Goal: Task Accomplishment & Management: Manage account settings

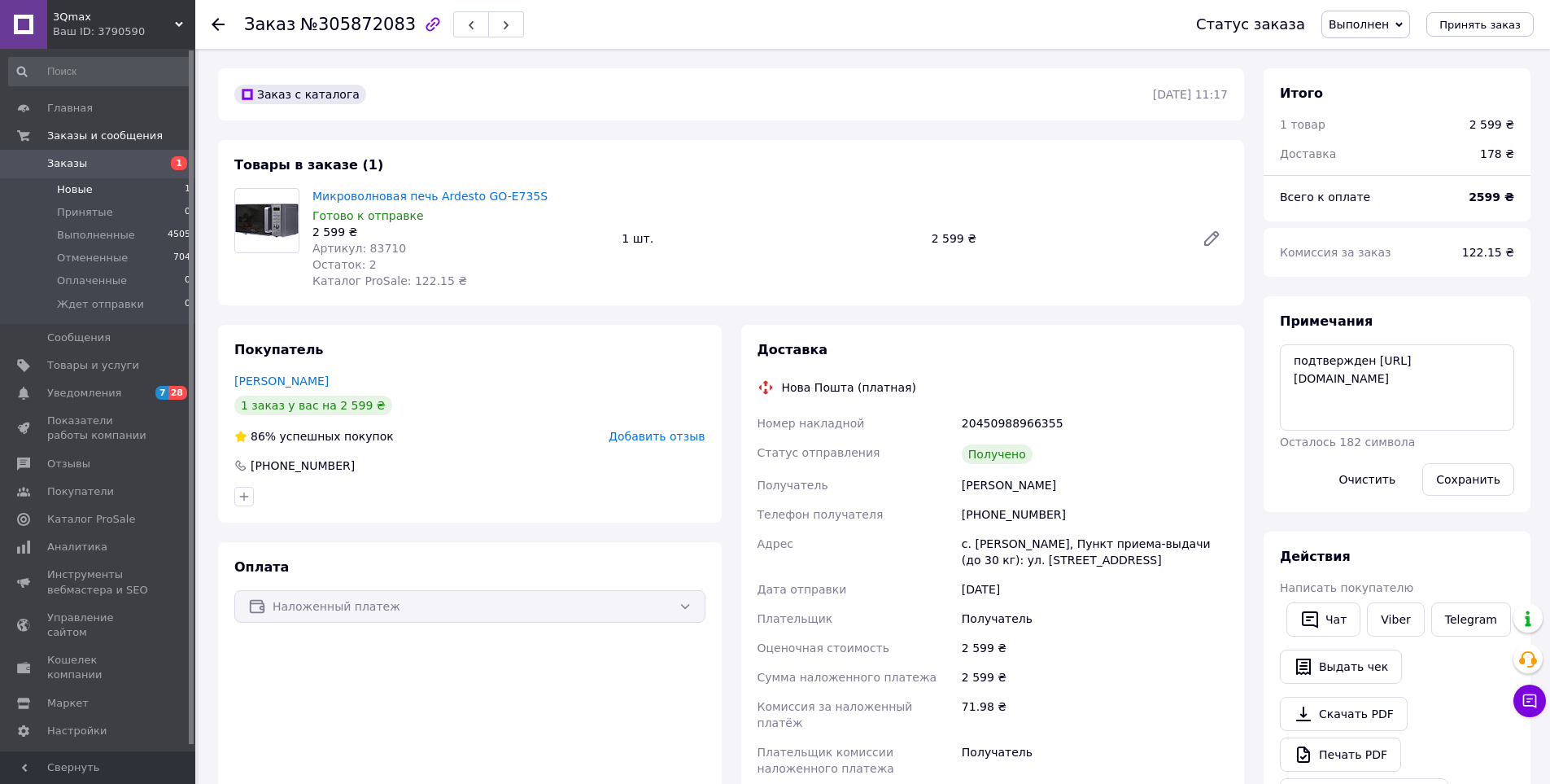
click at [87, 194] on span "Новые" at bounding box center [75, 189] width 36 height 15
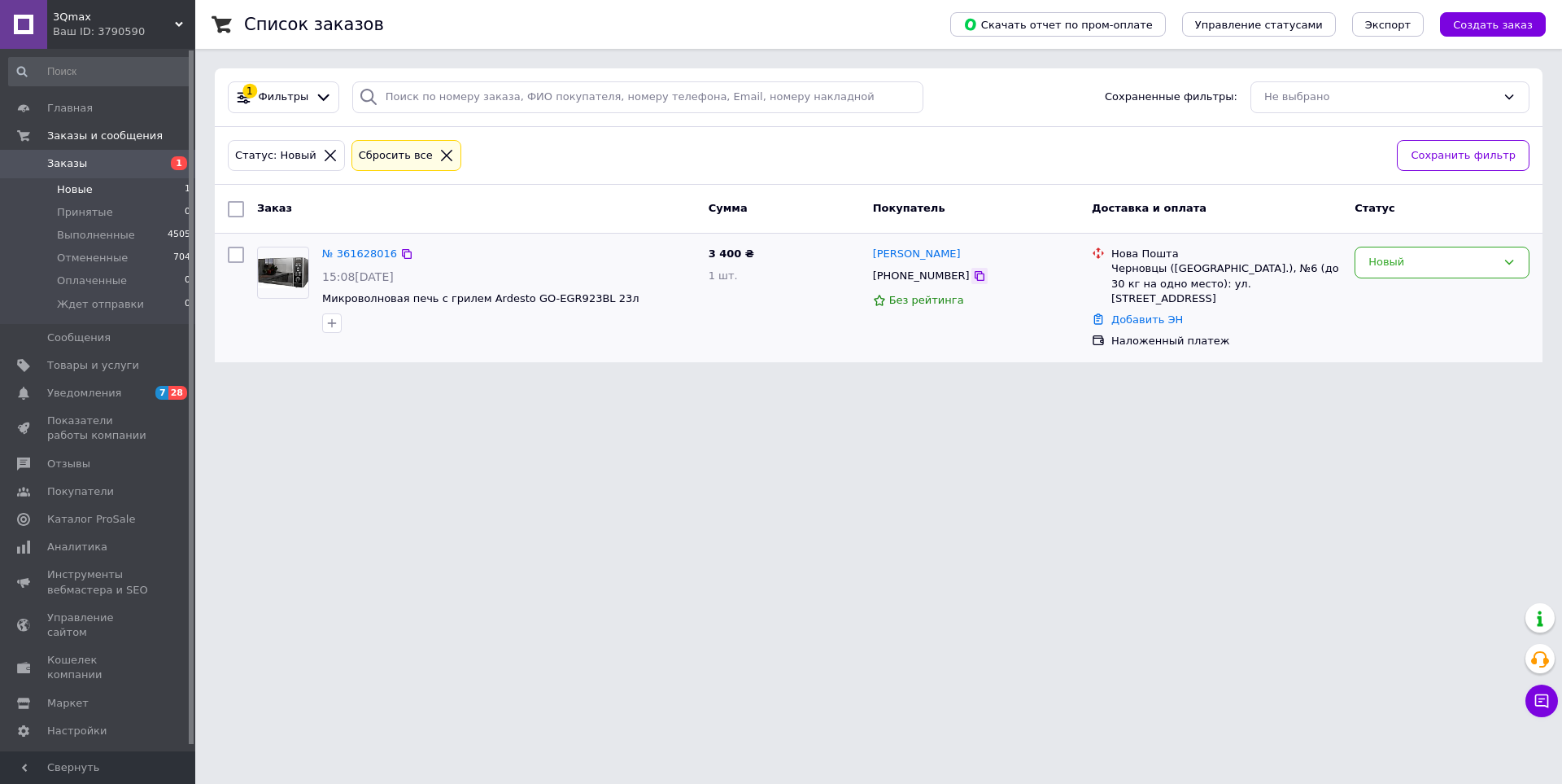
click at [974, 273] on icon at bounding box center [979, 275] width 9 height 9
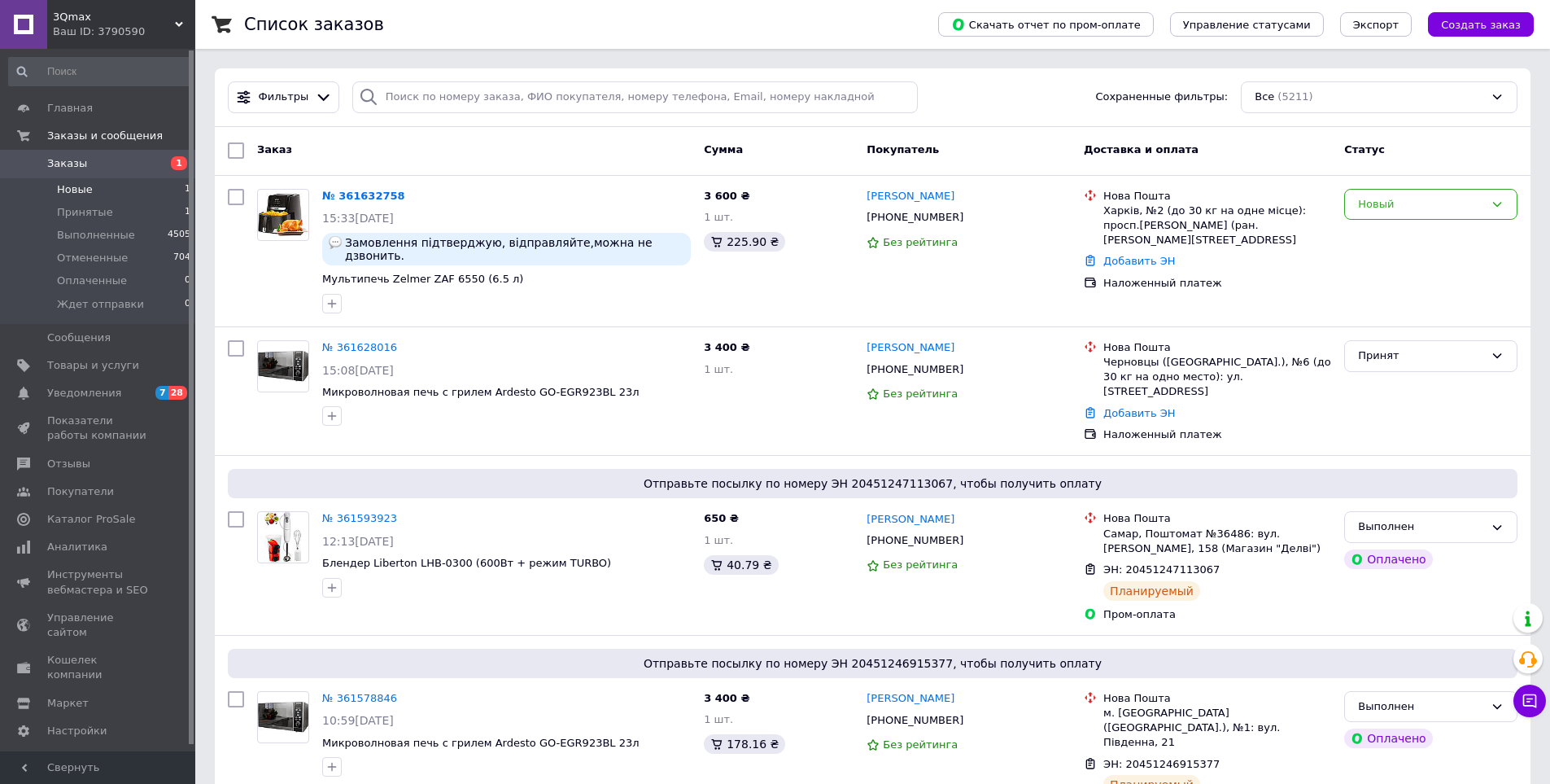
click at [79, 190] on span "Новые" at bounding box center [75, 189] width 36 height 15
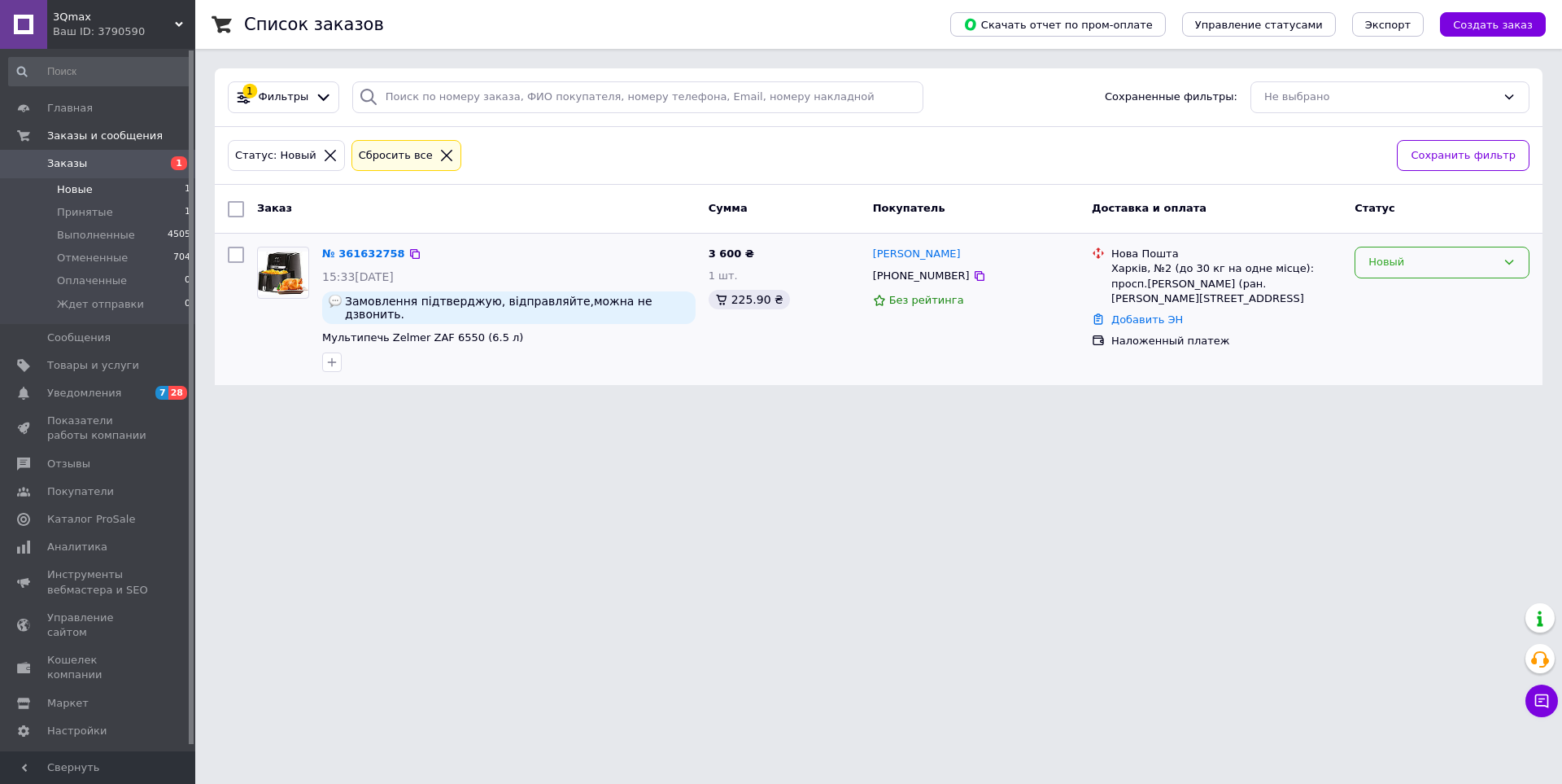
click at [1392, 264] on div "Новый" at bounding box center [1432, 262] width 128 height 17
click at [1388, 293] on li "Принят" at bounding box center [1442, 296] width 173 height 30
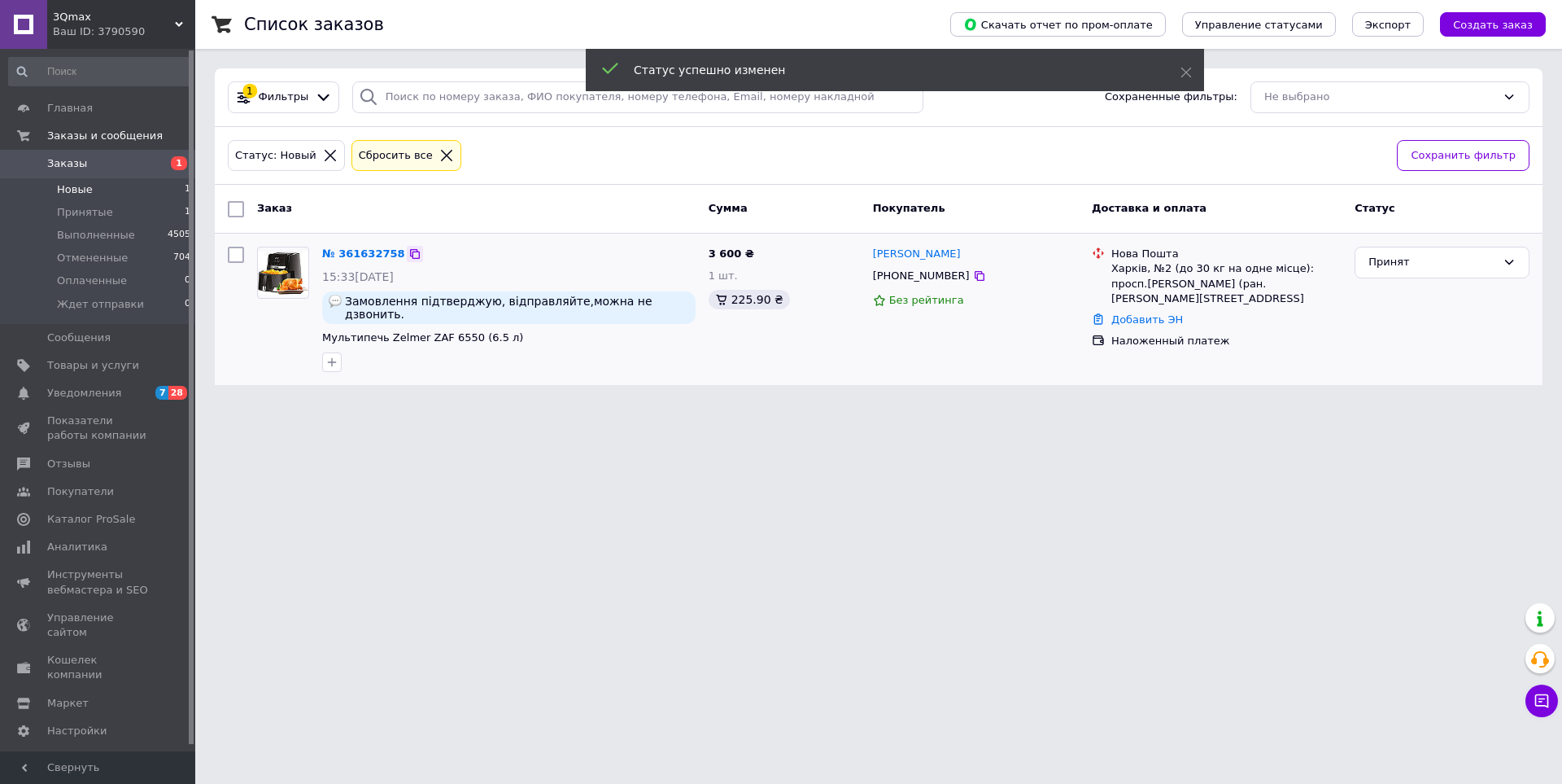
click at [408, 254] on icon at bounding box center [414, 253] width 13 height 13
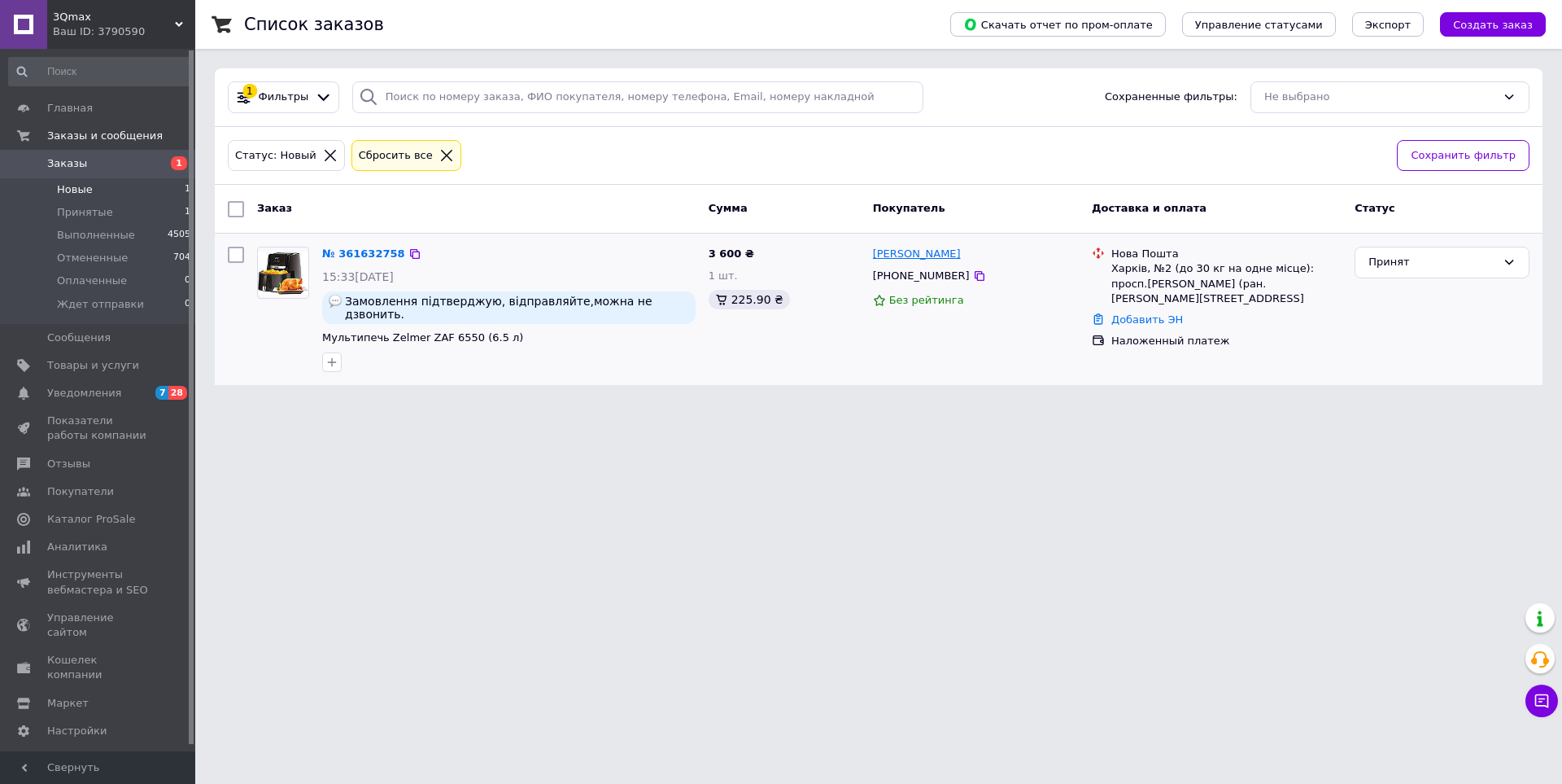
drag, startPoint x: 973, startPoint y: 253, endPoint x: 873, endPoint y: 261, distance: 100.3
click at [873, 261] on div "Володимир Чепець" at bounding box center [976, 255] width 209 height 19
copy link "Володимир Чепець"
drag, startPoint x: 386, startPoint y: 315, endPoint x: 461, endPoint y: 318, distance: 75.1
click at [461, 318] on div "№ 361632758 15:33, 12.09.2025 Замовлення підтверджую, відправляйте,можна не дзв…" at bounding box center [509, 309] width 387 height 137
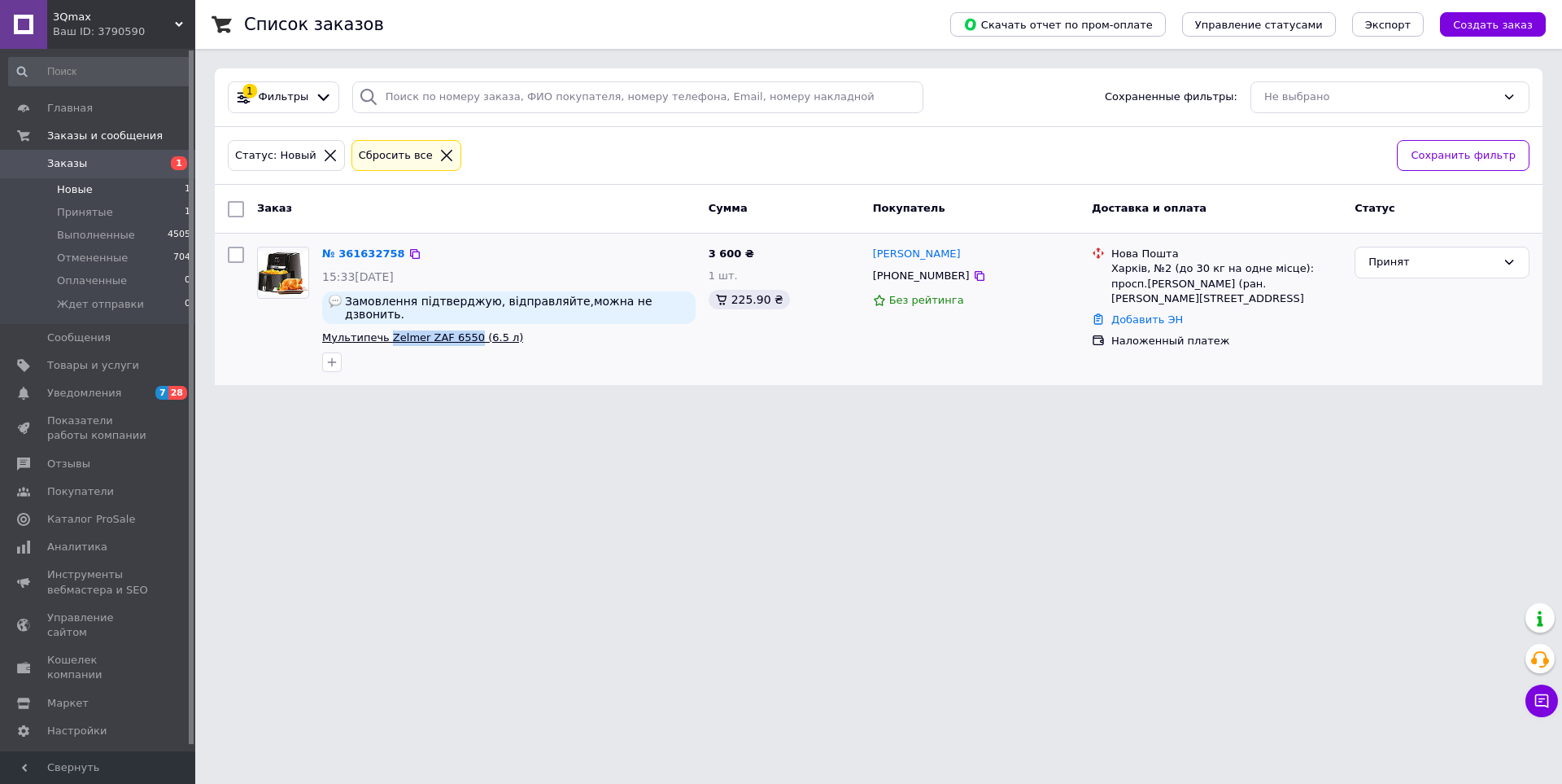
copy span "Zelmer ZAF 6550"
click at [974, 274] on icon at bounding box center [979, 275] width 9 height 9
click at [1392, 5] on div "Скачать отчет по пром-оплате Управление статусами Экспорт Создать заказ" at bounding box center [1232, 24] width 628 height 49
click at [1440, 266] on div "Принят" at bounding box center [1432, 262] width 128 height 17
click at [1392, 383] on li "Ждет отправки" at bounding box center [1442, 385] width 173 height 30
